Goal: Find contact information: Find contact information

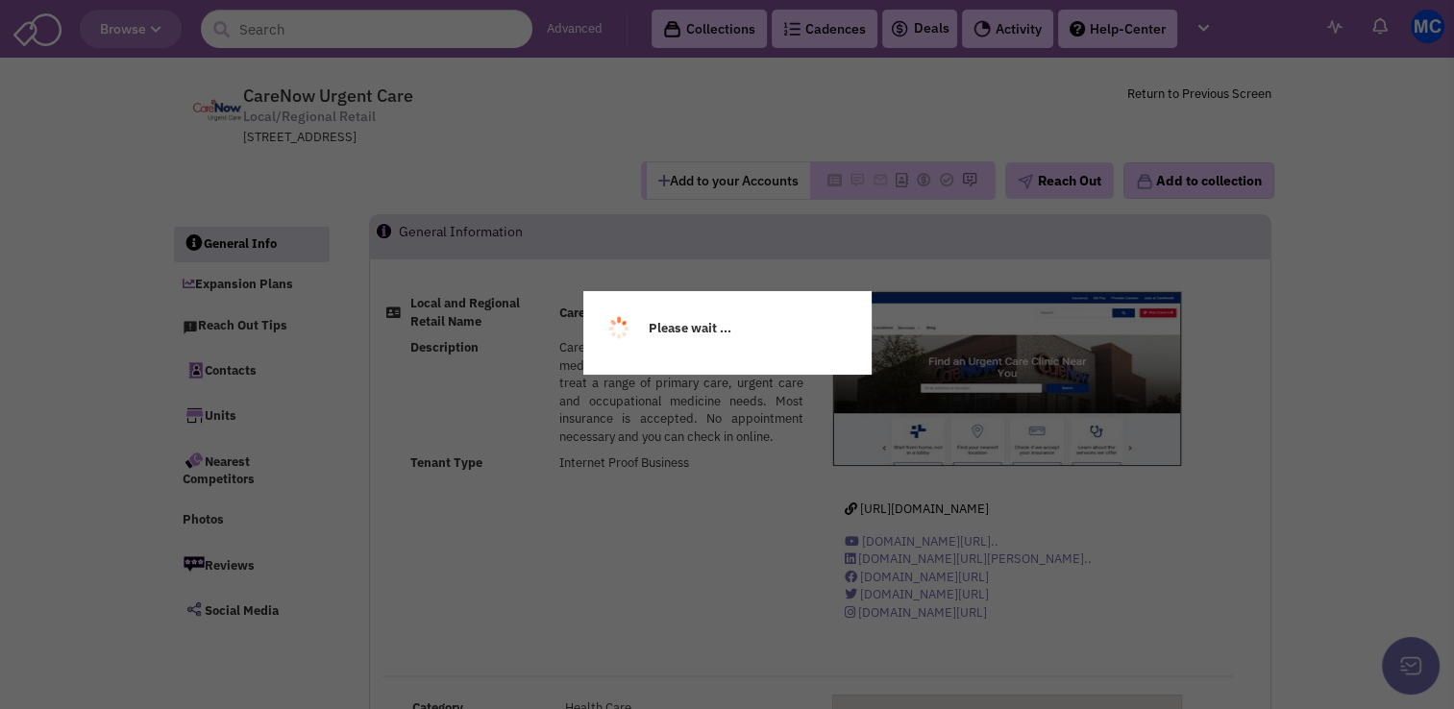
select select
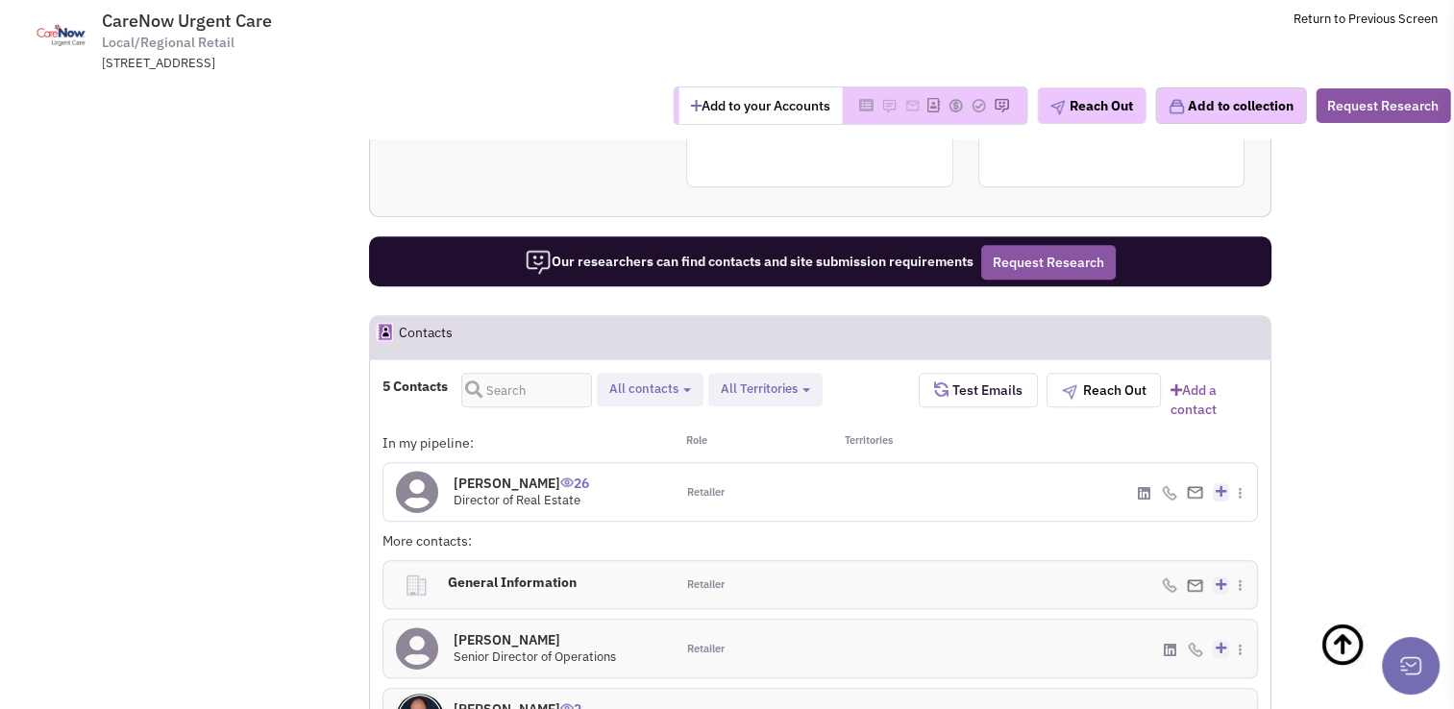
scroll to position [1442, 0]
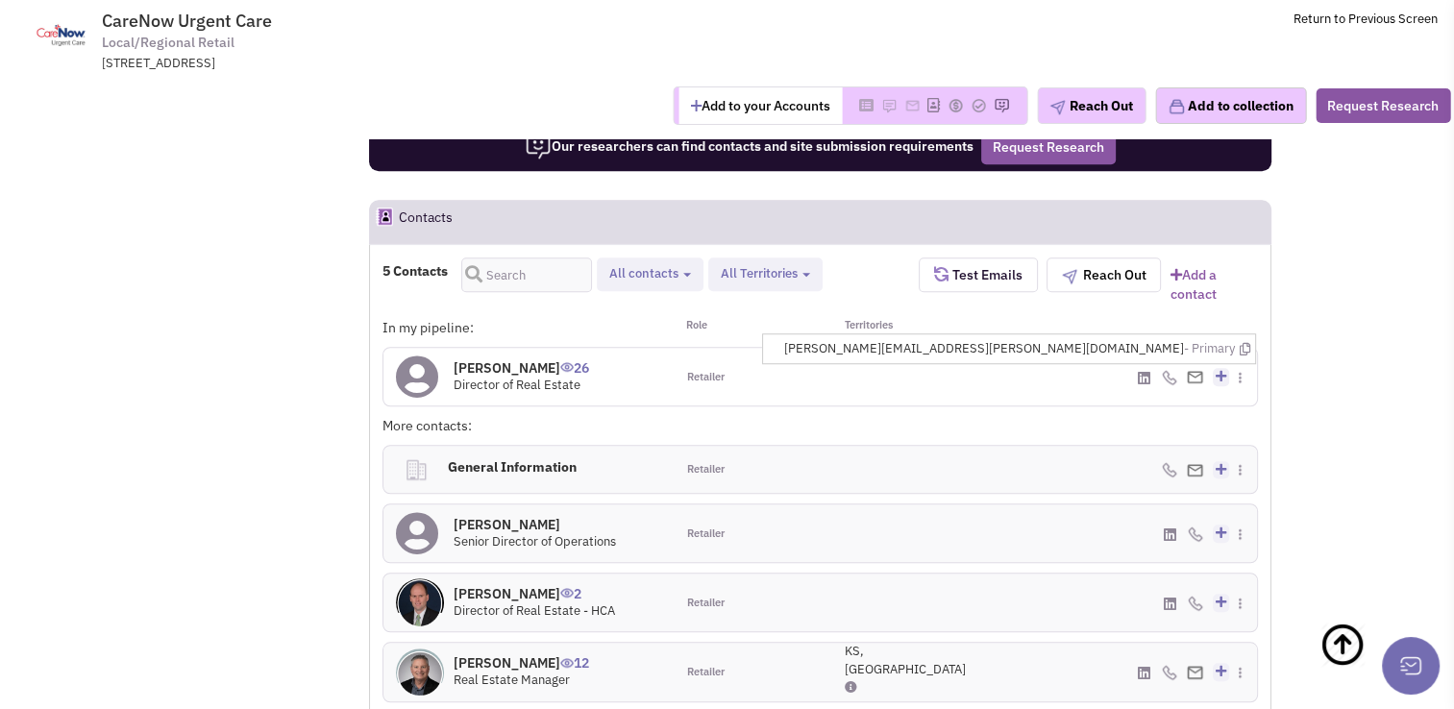
click at [1200, 371] on img at bounding box center [1195, 377] width 16 height 12
click at [1165, 340] on span "[PERSON_NAME][EMAIL_ADDRESS][PERSON_NAME][DOMAIN_NAME] - Primary" at bounding box center [1016, 349] width 466 height 18
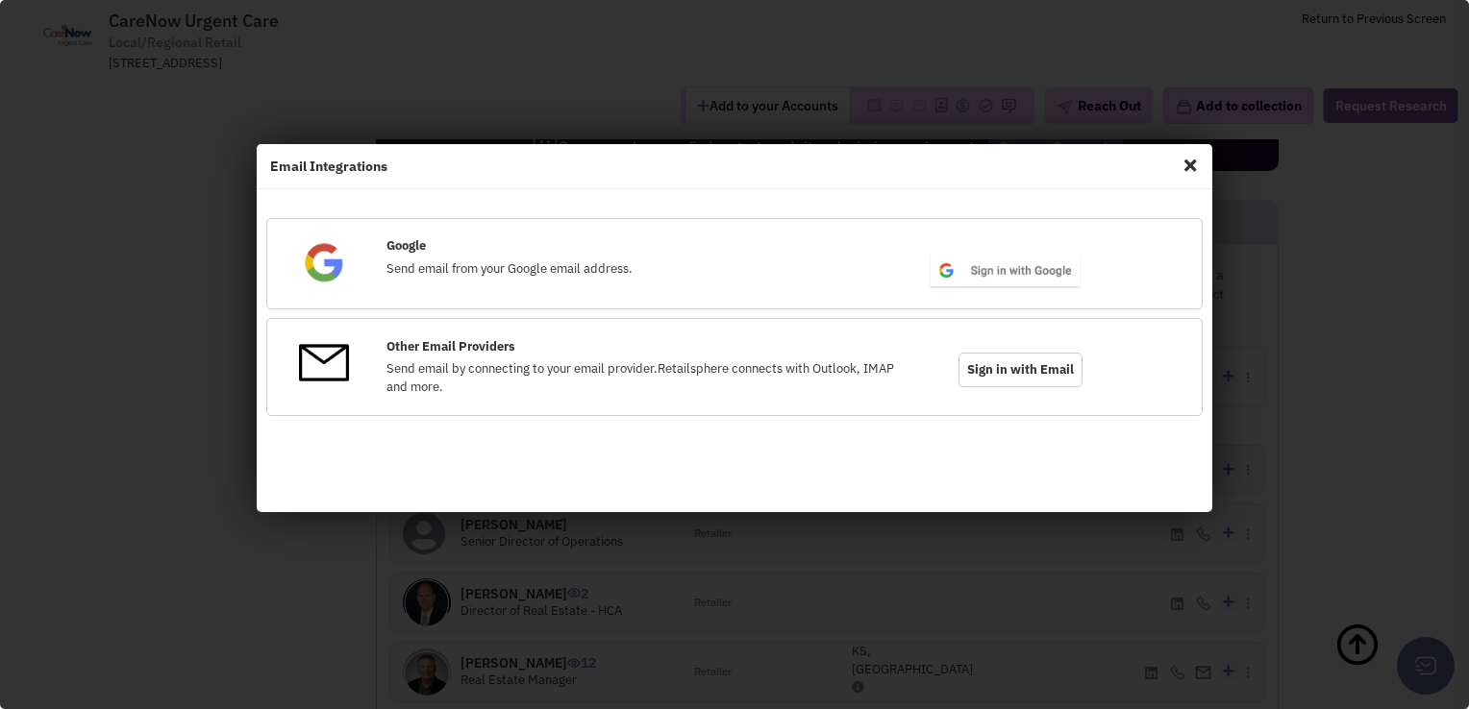
click at [1188, 166] on span "Close" at bounding box center [1189, 165] width 25 height 31
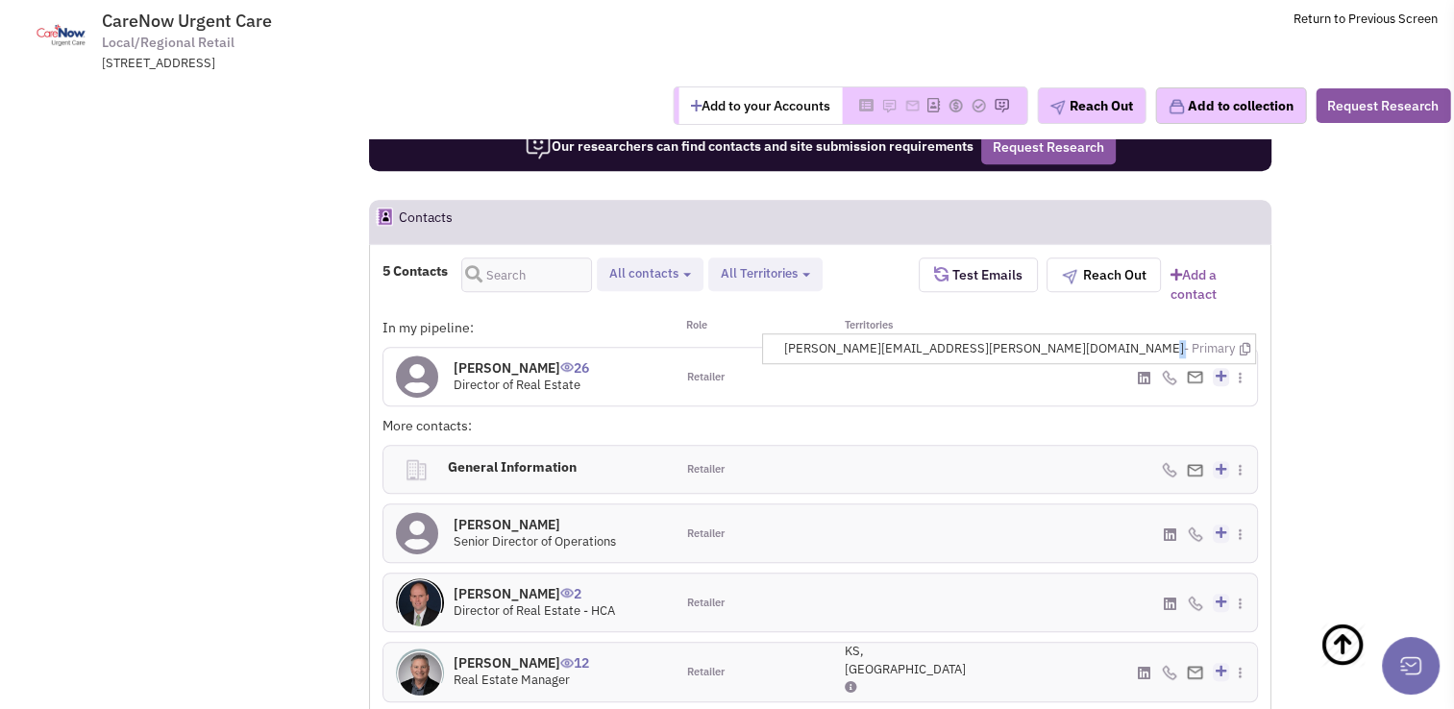
drag, startPoint x: 1176, startPoint y: 248, endPoint x: 988, endPoint y: 250, distance: 187.4
click at [988, 340] on span "[PERSON_NAME][EMAIL_ADDRESS][PERSON_NAME][DOMAIN_NAME] - Primary" at bounding box center [1016, 349] width 466 height 18
copy span "[PERSON_NAME][EMAIL_ADDRESS][PERSON_NAME][DOMAIN_NAME]"
